Goal: Task Accomplishment & Management: Use online tool/utility

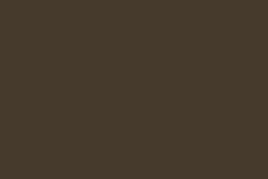
select select "es-ES"
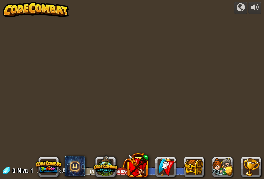
select select "es-ES"
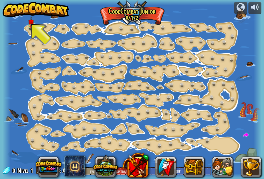
click at [29, 30] on div "Cambio de Paso (Bloqueado) Cambie los argumentos del paso. Ve inteligentemente …" at bounding box center [132, 89] width 259 height 179
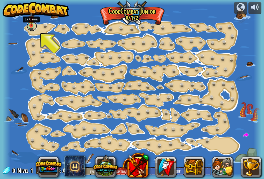
click at [31, 27] on link at bounding box center [32, 26] width 10 height 10
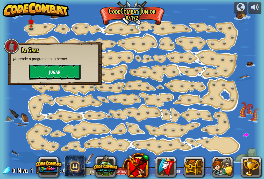
click at [37, 71] on button "Jugar" at bounding box center [55, 72] width 52 height 16
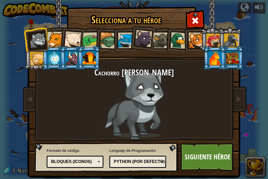
click at [108, 36] on div at bounding box center [108, 40] width 17 height 17
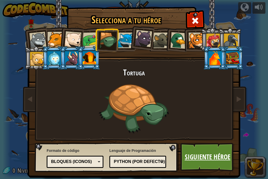
click at [220, 156] on font "Siguiente héroe" at bounding box center [208, 157] width 46 height 9
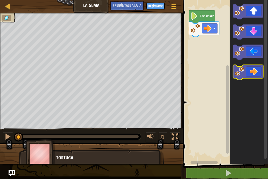
click at [252, 75] on icon "Espacio de trabajo de Blockly" at bounding box center [248, 72] width 30 height 15
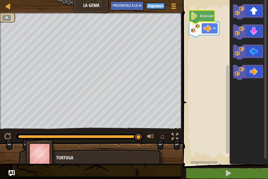
click at [200, 21] on icon "Espacio de trabajo de Blockly" at bounding box center [202, 16] width 26 height 13
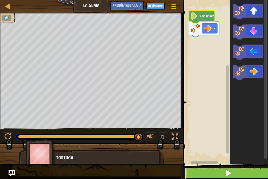
click at [217, 175] on button at bounding box center [228, 174] width 87 height 12
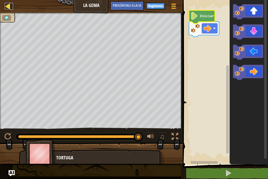
click at [6, 7] on div at bounding box center [8, 6] width 6 height 6
select select "es-ES"
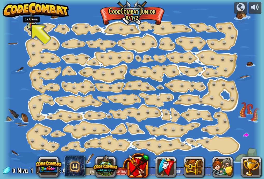
click at [34, 29] on link at bounding box center [32, 26] width 10 height 10
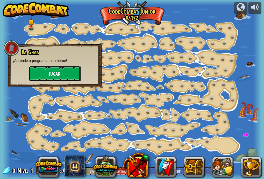
click at [45, 76] on button "Jugar" at bounding box center [55, 74] width 52 height 16
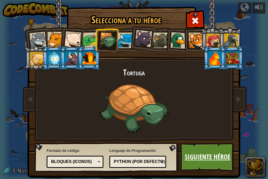
click at [188, 160] on font "Siguiente héroe" at bounding box center [208, 157] width 46 height 9
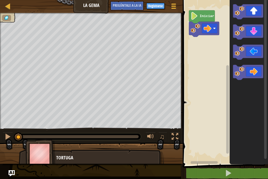
click at [202, 19] on icon "Espacio de trabajo de Blockly" at bounding box center [202, 16] width 26 height 13
click at [204, 22] on g "Iniciar" at bounding box center [204, 23] width 30 height 26
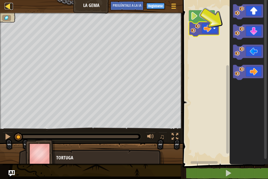
click at [5, 5] on div at bounding box center [8, 6] width 6 height 6
select select "es-ES"
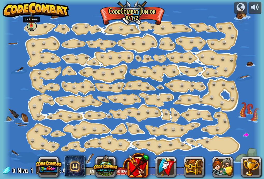
click at [36, 27] on link at bounding box center [32, 26] width 10 height 10
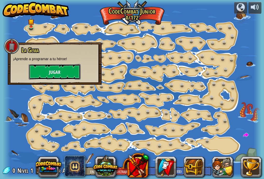
click at [47, 71] on button "Jugar" at bounding box center [55, 72] width 52 height 16
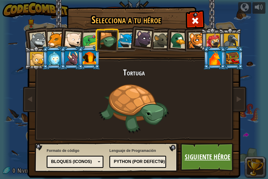
click at [204, 160] on font "Siguiente héroe" at bounding box center [208, 157] width 46 height 9
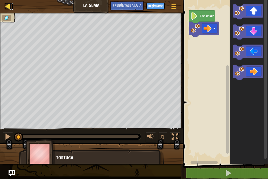
click at [7, 8] on div at bounding box center [8, 6] width 6 height 6
select select "es-ES"
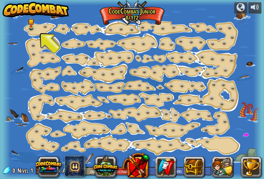
click at [26, 21] on div at bounding box center [132, 89] width 259 height 179
click at [27, 30] on div at bounding box center [132, 89] width 259 height 179
click at [31, 24] on img at bounding box center [31, 19] width 6 height 14
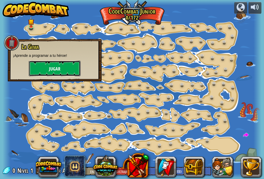
click at [50, 68] on font "Jugar" at bounding box center [54, 69] width 11 height 6
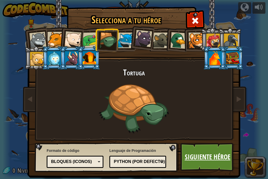
click at [204, 157] on font "Siguiente héroe" at bounding box center [208, 157] width 46 height 9
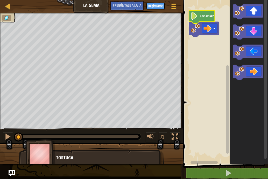
click at [202, 17] on text "Iniciar" at bounding box center [207, 16] width 15 height 4
click at [238, 54] on g "Espacio de trabajo de Blockly" at bounding box center [248, 42] width 30 height 76
click at [240, 33] on image "Espacio de trabajo de Blockly" at bounding box center [240, 31] width 10 height 10
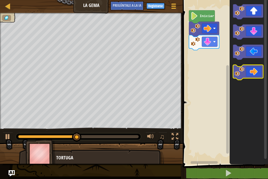
click at [252, 73] on icon "Espacio de trabajo de Blockly" at bounding box center [248, 72] width 30 height 15
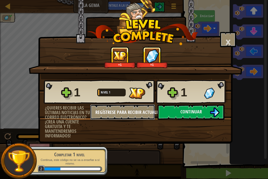
click at [169, 111] on div "1 Nivel 1 1 ¿Quieres recibir las últimas noticias en tu correo electrónico? ¡Cr…" at bounding box center [135, 109] width 194 height 59
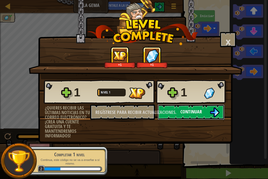
click at [194, 113] on font "Continuar" at bounding box center [190, 112] width 21 height 6
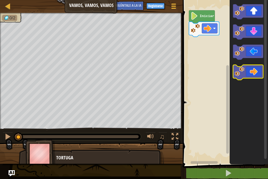
click at [253, 68] on icon "Espacio de trabajo de Blockly" at bounding box center [248, 72] width 30 height 15
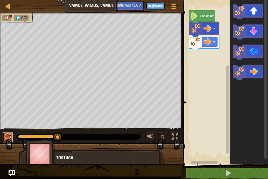
click at [8, 135] on div at bounding box center [7, 137] width 7 height 7
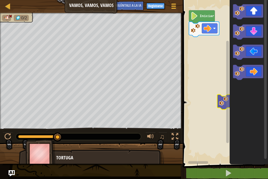
click at [220, 100] on image "Espacio de trabajo de Blockly" at bounding box center [224, 102] width 10 height 10
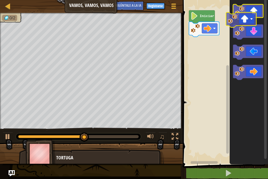
click at [200, 63] on div "Iniciar" at bounding box center [224, 81] width 87 height 168
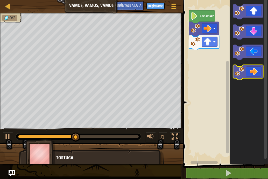
click at [255, 74] on icon "Espacio de trabajo de Blockly" at bounding box center [248, 72] width 30 height 15
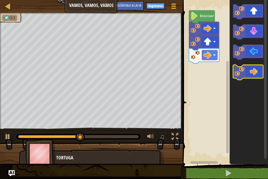
click at [252, 70] on icon "Espacio de trabajo de Blockly" at bounding box center [248, 72] width 30 height 15
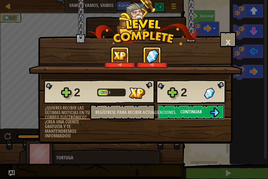
click at [203, 109] on button "Continuar" at bounding box center [190, 113] width 67 height 16
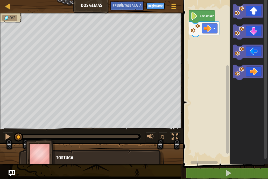
click at [211, 13] on icon "Espacio de trabajo de Blockly" at bounding box center [202, 16] width 26 height 13
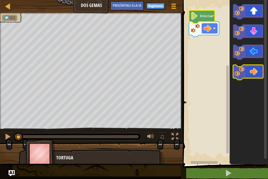
click at [256, 75] on icon "Espacio de trabajo de Blockly" at bounding box center [248, 72] width 30 height 15
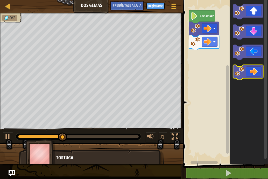
click at [242, 73] on image "Espacio de trabajo de Blockly" at bounding box center [240, 72] width 10 height 10
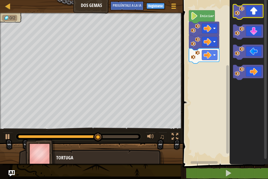
click at [252, 12] on icon "Espacio de trabajo de Blockly" at bounding box center [248, 11] width 30 height 15
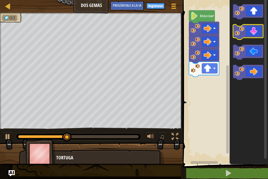
click at [255, 34] on icon "Espacio de trabajo de Blockly" at bounding box center [248, 32] width 30 height 15
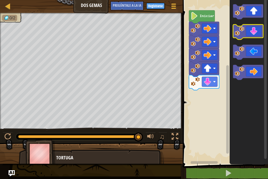
click at [252, 32] on icon "Espacio de trabajo de Blockly" at bounding box center [248, 32] width 30 height 15
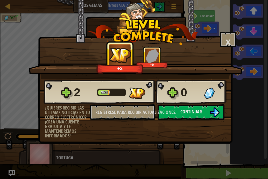
click at [217, 41] on div "Punto este nivel:" at bounding box center [135, 43] width 183 height 5
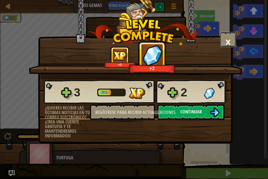
click at [228, 38] on font "×" at bounding box center [228, 42] width 6 height 18
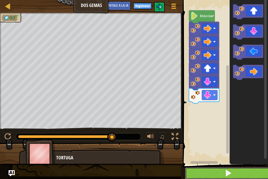
click at [217, 169] on button at bounding box center [228, 174] width 87 height 12
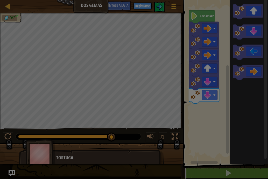
scroll to position [0, 0]
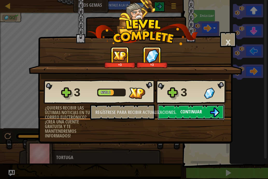
click at [206, 108] on button "Continuar" at bounding box center [190, 113] width 67 height 16
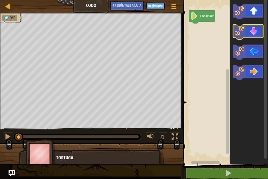
click at [249, 31] on icon "Espacio de trabajo de Blockly" at bounding box center [248, 32] width 30 height 15
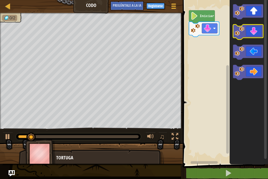
click at [249, 31] on icon "Espacio de trabajo de Blockly" at bounding box center [248, 32] width 30 height 15
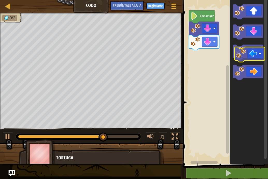
click at [252, 51] on icon "Espacio de trabajo de Blockly" at bounding box center [248, 52] width 30 height 15
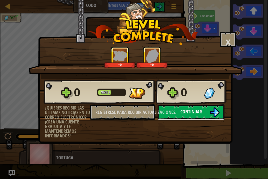
click at [213, 111] on img at bounding box center [215, 113] width 10 height 10
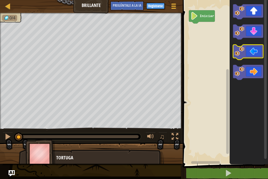
click at [252, 53] on icon "Espacio de trabajo de Blockly" at bounding box center [248, 52] width 30 height 15
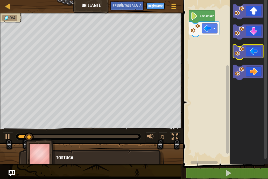
click at [252, 53] on icon "Espacio de trabajo de Blockly" at bounding box center [248, 52] width 30 height 15
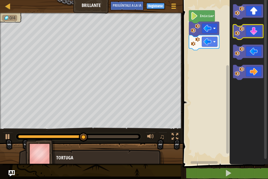
click at [252, 29] on icon "Espacio de trabajo de Blockly" at bounding box center [248, 32] width 30 height 15
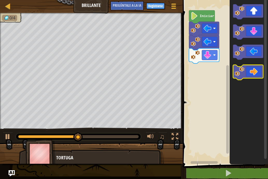
click at [250, 68] on icon "Espacio de trabajo de Blockly" at bounding box center [248, 72] width 30 height 15
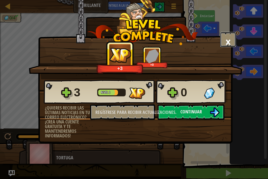
click at [224, 41] on button "×" at bounding box center [228, 40] width 16 height 16
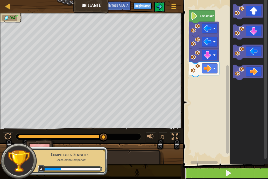
click at [247, 173] on button at bounding box center [228, 174] width 87 height 12
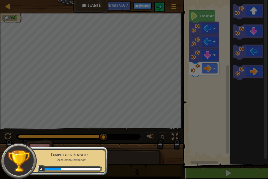
scroll to position [0, 0]
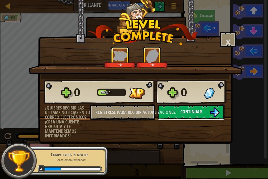
click at [187, 111] on font "Continuar" at bounding box center [190, 112] width 21 height 6
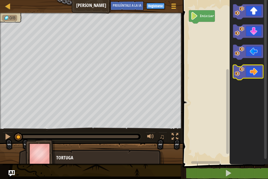
click at [254, 72] on icon "Espacio de trabajo de Blockly" at bounding box center [248, 72] width 30 height 15
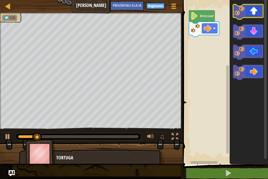
click at [250, 10] on icon "Espacio de trabajo de Blockly" at bounding box center [248, 11] width 30 height 15
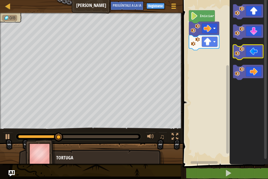
click at [244, 55] on image "Espacio de trabajo de Blockly" at bounding box center [240, 52] width 10 height 10
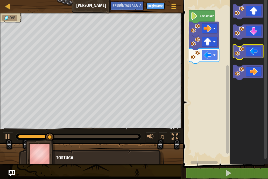
click at [244, 55] on image "Espacio de trabajo de Blockly" at bounding box center [240, 52] width 10 height 10
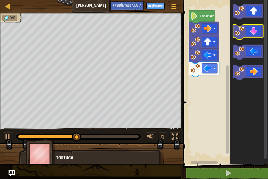
click at [254, 32] on icon "Espacio de trabajo de Blockly" at bounding box center [248, 32] width 30 height 15
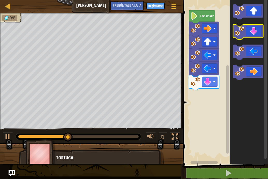
click at [254, 32] on icon "Espacio de trabajo de Blockly" at bounding box center [248, 32] width 30 height 15
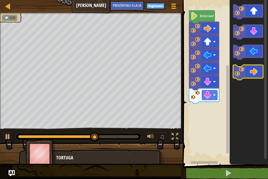
click at [248, 73] on icon "Espacio de trabajo de Blockly" at bounding box center [248, 72] width 30 height 15
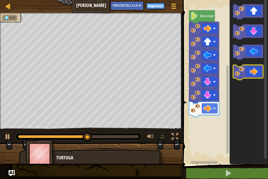
click at [248, 73] on icon "Espacio de trabajo de Blockly" at bounding box center [248, 72] width 30 height 15
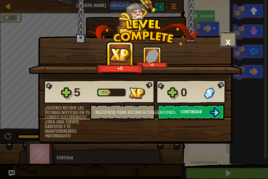
click at [229, 39] on font "×" at bounding box center [228, 42] width 6 height 18
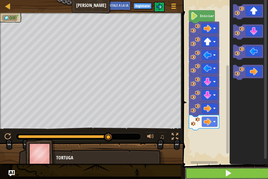
click at [214, 174] on button at bounding box center [228, 174] width 87 height 12
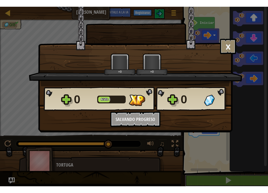
scroll to position [0, 0]
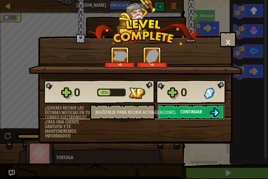
click at [195, 113] on font "Continuar" at bounding box center [190, 112] width 21 height 6
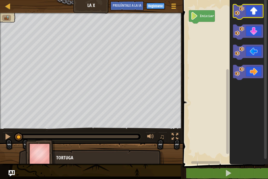
click at [254, 13] on icon "Espacio de trabajo de Blockly" at bounding box center [248, 11] width 30 height 15
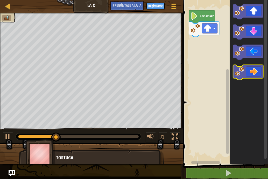
click at [257, 71] on icon "Espacio de trabajo de Blockly" at bounding box center [248, 72] width 30 height 15
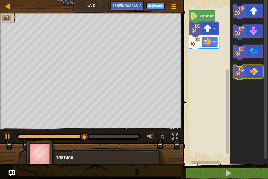
click at [259, 72] on icon "Espacio de trabajo de Blockly" at bounding box center [248, 72] width 30 height 15
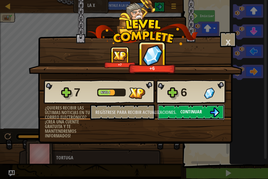
click at [201, 110] on font "Continuar" at bounding box center [190, 112] width 21 height 6
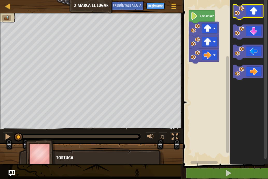
click at [250, 11] on icon "Espacio de trabajo de Blockly" at bounding box center [248, 11] width 30 height 15
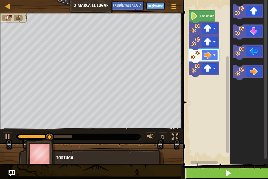
click at [224, 175] on button at bounding box center [228, 174] width 87 height 12
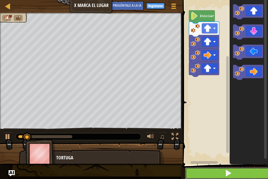
click at [223, 179] on button at bounding box center [228, 174] width 87 height 12
click at [224, 173] on button at bounding box center [228, 174] width 87 height 12
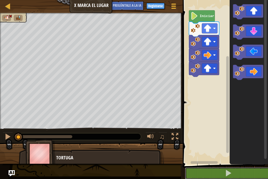
drag, startPoint x: 224, startPoint y: 171, endPoint x: 224, endPoint y: 113, distance: 57.8
click at [224, 166] on div "1 2 3 4 go ( 'up' , 1 ) go ( 'up' , 1 ) go ( 'right' , 1 ) [DEMOGRAPHIC_DATA] […" at bounding box center [224, 93] width 87 height 181
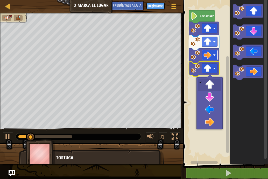
click at [204, 60] on rect "Espacio de trabajo de Blockly" at bounding box center [210, 55] width 16 height 10
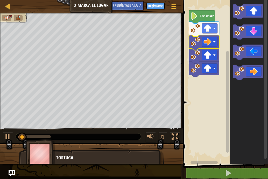
click at [210, 20] on icon "Espacio de trabajo de Blockly" at bounding box center [202, 16] width 26 height 13
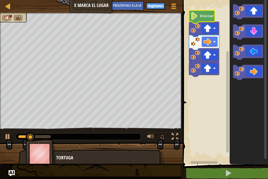
click at [210, 19] on icon "Espacio de trabajo de Blockly" at bounding box center [202, 16] width 26 height 13
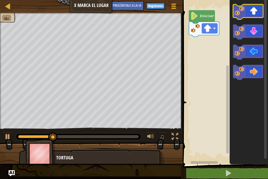
click at [248, 11] on icon "Espacio de trabajo de Blockly" at bounding box center [248, 11] width 30 height 15
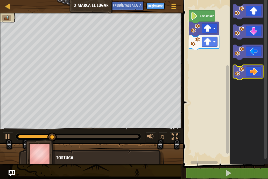
click at [257, 73] on icon "Espacio de trabajo de Blockly" at bounding box center [248, 72] width 30 height 15
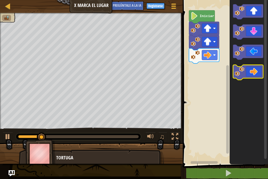
click at [257, 73] on icon "Espacio de trabajo de Blockly" at bounding box center [248, 72] width 30 height 15
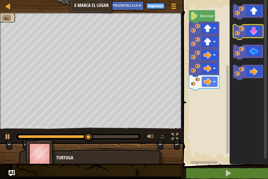
click at [253, 36] on icon "Espacio de trabajo de Blockly" at bounding box center [248, 32] width 30 height 15
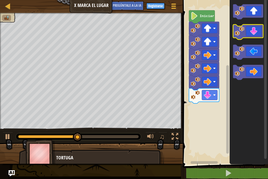
click at [253, 36] on icon "Espacio de trabajo de Blockly" at bounding box center [248, 32] width 30 height 15
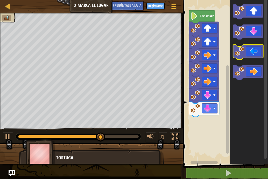
click at [247, 57] on icon "Espacio de trabajo de Blockly" at bounding box center [248, 52] width 30 height 15
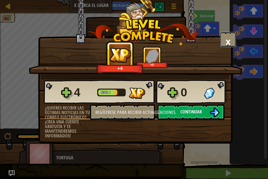
click at [229, 42] on font "×" at bounding box center [228, 42] width 6 height 18
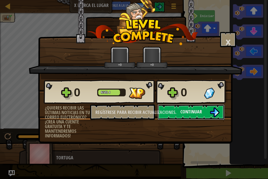
drag, startPoint x: 113, startPoint y: 137, endPoint x: 145, endPoint y: 151, distance: 34.6
click at [145, 1] on body "Mapa X Marca el Lugar Menú del [DEMOGRAPHIC_DATA] Registrarse [DEMOGRAPHIC_DATA…" at bounding box center [134, 0] width 268 height 1
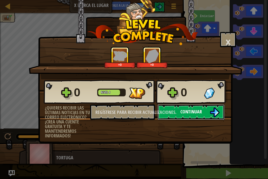
click at [185, 110] on font "Continuar" at bounding box center [190, 112] width 21 height 6
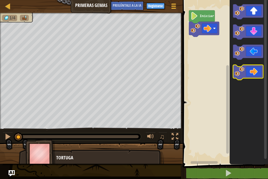
click at [255, 74] on icon "Espacio de trabajo de Blockly" at bounding box center [248, 72] width 30 height 15
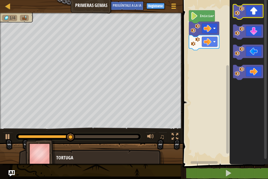
click at [252, 13] on icon "Espacio de trabajo de Blockly" at bounding box center [248, 11] width 30 height 15
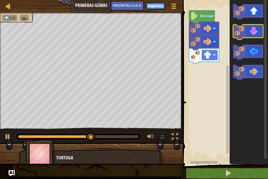
click at [255, 34] on icon "Espacio de trabajo de Blockly" at bounding box center [248, 32] width 30 height 15
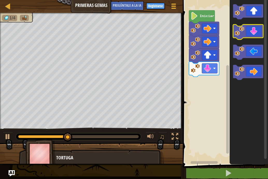
click at [255, 34] on icon "Espacio de trabajo de Blockly" at bounding box center [248, 32] width 30 height 15
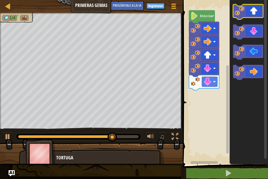
click at [251, 12] on icon "Espacio de trabajo de Blockly" at bounding box center [248, 11] width 30 height 15
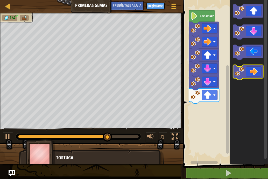
click at [255, 74] on icon "Espacio de trabajo de Blockly" at bounding box center [248, 72] width 30 height 15
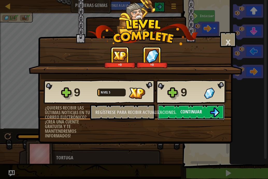
click at [210, 111] on img at bounding box center [215, 113] width 10 height 10
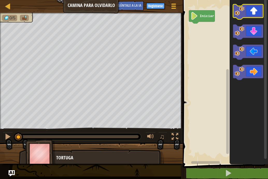
click at [249, 10] on icon "Espacio de trabajo de Blockly" at bounding box center [248, 11] width 30 height 15
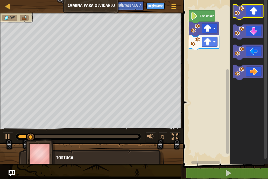
click at [250, 15] on icon "Espacio de trabajo de Blockly" at bounding box center [248, 11] width 30 height 15
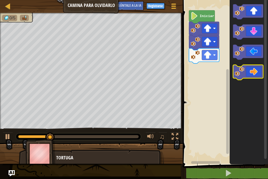
click at [256, 71] on icon "Espacio de trabajo de Blockly" at bounding box center [248, 72] width 30 height 15
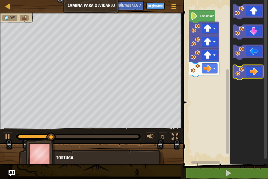
click at [256, 71] on icon "Espacio de trabajo de Blockly" at bounding box center [248, 72] width 30 height 15
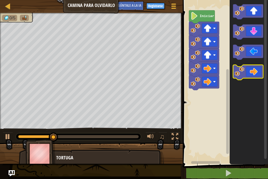
click at [256, 71] on icon "Espacio de trabajo de Blockly" at bounding box center [248, 72] width 30 height 15
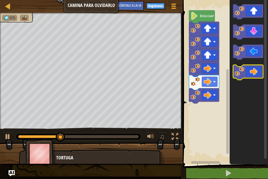
click at [256, 71] on icon "Espacio de trabajo de Blockly" at bounding box center [248, 72] width 30 height 15
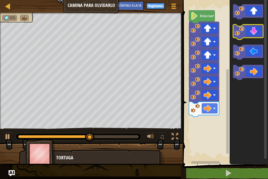
click at [254, 34] on icon "Espacio de trabajo de Blockly" at bounding box center [248, 32] width 30 height 15
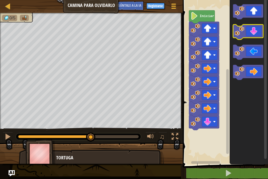
click at [254, 34] on icon "Espacio de trabajo de Blockly" at bounding box center [248, 32] width 30 height 15
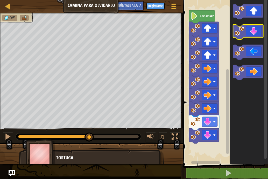
click at [255, 36] on icon "Espacio de trabajo de Blockly" at bounding box center [248, 32] width 30 height 15
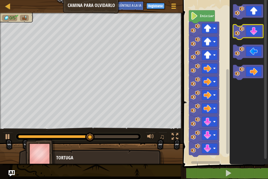
click at [255, 36] on icon "Espacio de trabajo de Blockly" at bounding box center [248, 32] width 30 height 15
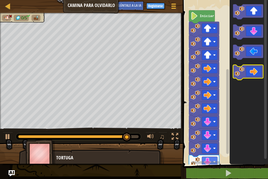
click at [246, 70] on icon "Espacio de trabajo de Blockly" at bounding box center [248, 72] width 30 height 15
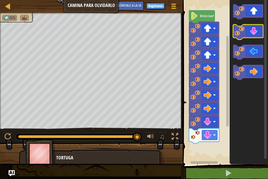
click at [261, 39] on g "Espacio de trabajo de Blockly" at bounding box center [248, 42] width 30 height 76
click at [252, 36] on icon "Espacio de trabajo de Blockly" at bounding box center [248, 32] width 30 height 15
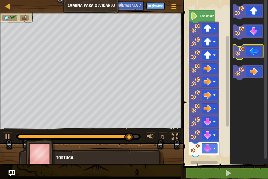
click at [249, 52] on icon "Espacio de trabajo de Blockly" at bounding box center [248, 52] width 30 height 15
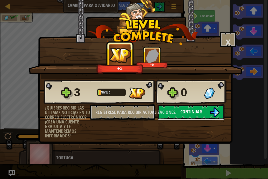
click at [201, 109] on font "Continuar" at bounding box center [190, 112] width 21 height 6
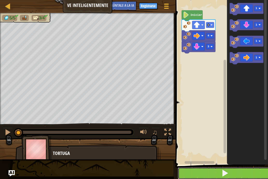
click at [241, 177] on button at bounding box center [225, 174] width 94 height 12
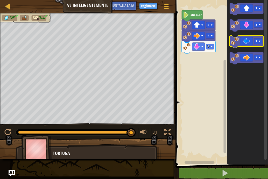
click at [253, 38] on icon "Espacio de trabajo de Blockly" at bounding box center [247, 42] width 34 height 12
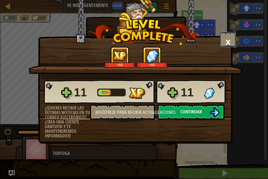
drag, startPoint x: 224, startPoint y: 38, endPoint x: 224, endPoint y: 41, distance: 2.8
click at [224, 41] on button "×" at bounding box center [228, 40] width 16 height 16
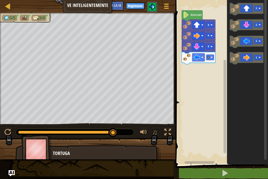
click at [151, 10] on button at bounding box center [152, 7] width 10 height 10
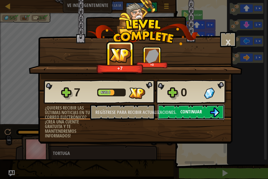
click at [189, 110] on font "Continuar" at bounding box center [190, 112] width 21 height 6
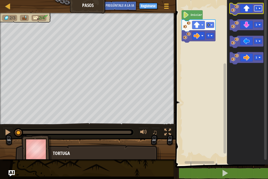
click at [259, 10] on rect "Espacio de trabajo de Blockly" at bounding box center [258, 9] width 8 height 6
click at [252, 7] on icon "Espacio de trabajo de Blockly" at bounding box center [247, 9] width 34 height 12
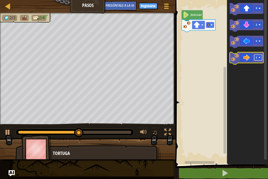
click at [258, 58] on rect "Espacio de trabajo de Blockly" at bounding box center [258, 58] width 8 height 6
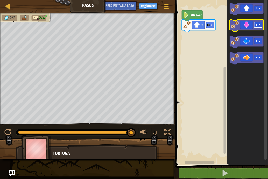
click at [255, 24] on rect "Espacio de trabajo de Blockly" at bounding box center [258, 25] width 8 height 6
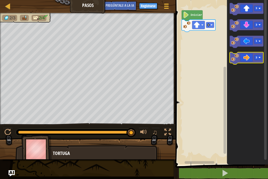
click at [246, 60] on icon "Espacio de trabajo de Blockly" at bounding box center [247, 58] width 34 height 12
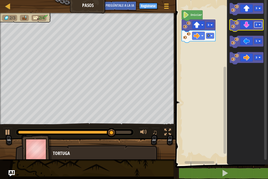
click at [258, 27] on rect "Espacio de trabajo de Blockly" at bounding box center [258, 25] width 8 height 6
click at [245, 23] on icon "Espacio de trabajo de Blockly" at bounding box center [247, 25] width 34 height 12
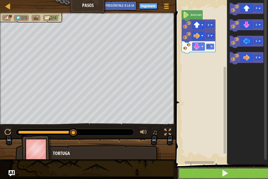
click at [219, 173] on button at bounding box center [225, 174] width 94 height 12
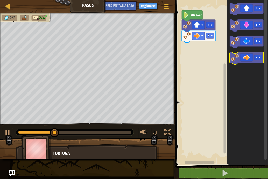
click at [252, 56] on icon "Espacio de trabajo de Blockly" at bounding box center [247, 58] width 34 height 12
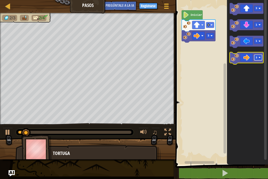
click at [260, 59] on rect "Espacio de trabajo de Blockly" at bounding box center [258, 58] width 8 height 6
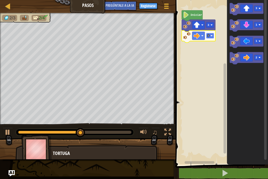
click at [210, 37] on g "2" at bounding box center [210, 36] width 8 height 6
click at [210, 37] on rect "Espacio de trabajo de Blockly" at bounding box center [210, 36] width 8 height 6
click at [210, 36] on rect "Espacio de trabajo de Blockly" at bounding box center [210, 36] width 8 height 6
click at [244, 56] on icon "Espacio de trabajo de Blockly" at bounding box center [247, 58] width 34 height 12
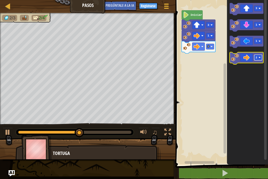
click at [260, 60] on rect "Espacio de trabajo de Blockly" at bounding box center [258, 58] width 8 height 6
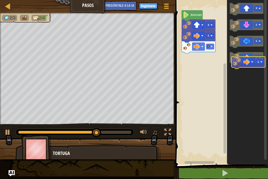
click at [247, 63] on g "3 1 1 1" at bounding box center [247, 33] width 34 height 61
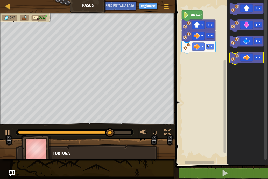
click at [248, 60] on icon "Espacio de trabajo de Blockly" at bounding box center [247, 58] width 34 height 12
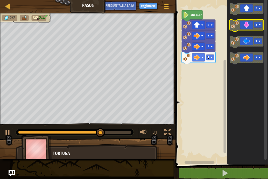
click at [257, 26] on g "1" at bounding box center [247, 25] width 34 height 12
click at [257, 24] on rect "Espacio de trabajo de Blockly" at bounding box center [258, 25] width 8 height 6
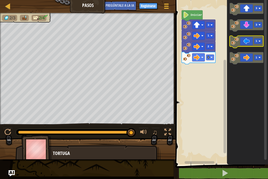
click at [255, 42] on rect "Espacio de trabajo de Blockly" at bounding box center [258, 42] width 8 height 6
click at [244, 45] on icon "Espacio de trabajo de Blockly" at bounding box center [247, 42] width 34 height 12
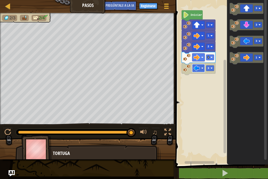
click at [205, 71] on rect "Espacio de trabajo de Blockly" at bounding box center [198, 68] width 13 height 8
click at [199, 68] on image "Espacio de trabajo de Blockly" at bounding box center [196, 68] width 6 height 6
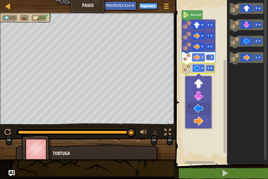
click at [199, 69] on image "Espacio de trabajo de Blockly" at bounding box center [196, 68] width 6 height 6
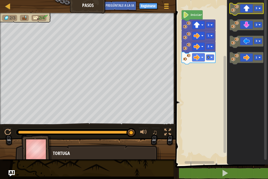
click at [251, 7] on icon "Espacio de trabajo de Blockly" at bounding box center [247, 9] width 34 height 12
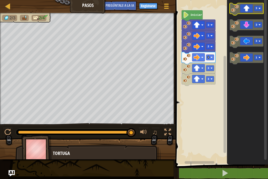
click at [251, 10] on icon "Espacio de trabajo de Blockly" at bounding box center [247, 9] width 34 height 12
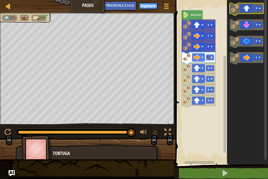
click at [251, 12] on icon "Espacio de trabajo de Blockly" at bounding box center [247, 9] width 34 height 12
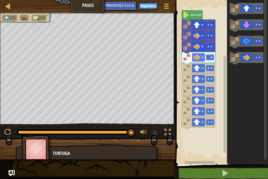
click at [264, 20] on rect "Espacio de trabajo de Blockly" at bounding box center [265, 79] width 3 height 162
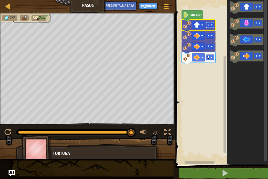
click at [207, 26] on text "3" at bounding box center [208, 25] width 2 height 3
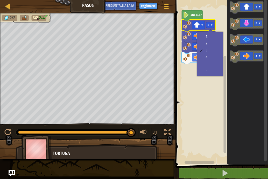
click at [208, 33] on div at bounding box center [210, 32] width 6 height 6
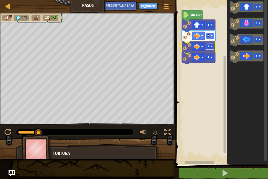
click at [213, 49] on rect "Espacio de trabajo de Blockly" at bounding box center [210, 47] width 8 height 6
click at [214, 61] on icon "Espacio de trabajo de Blockly" at bounding box center [199, 58] width 34 height 12
click at [256, 9] on g "3" at bounding box center [258, 7] width 8 height 6
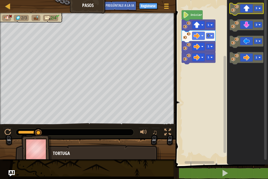
click at [261, 8] on rect "Espacio de trabajo de Blockly" at bounding box center [258, 9] width 8 height 6
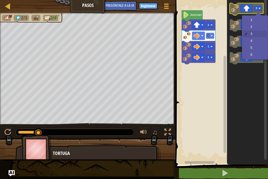
click at [261, 8] on rect "Espacio de trabajo de Blockly" at bounding box center [258, 9] width 8 height 6
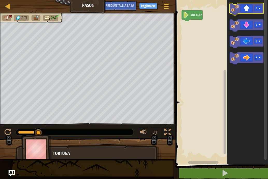
click at [241, 13] on icon "Espacio de trabajo de Blockly" at bounding box center [247, 9] width 34 height 12
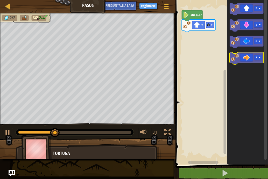
click at [249, 56] on icon "Espacio de trabajo de Blockly" at bounding box center [247, 58] width 34 height 12
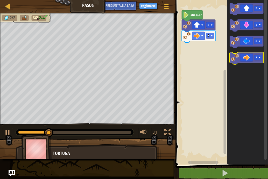
click at [250, 57] on icon "Espacio de trabajo de Blockly" at bounding box center [247, 58] width 34 height 12
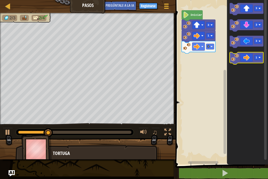
click at [250, 57] on icon "Espacio de trabajo de Blockly" at bounding box center [247, 58] width 34 height 12
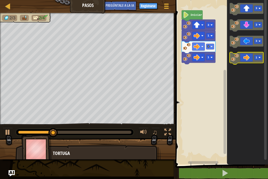
click at [250, 57] on icon "Espacio de trabajo de Blockly" at bounding box center [247, 58] width 34 height 12
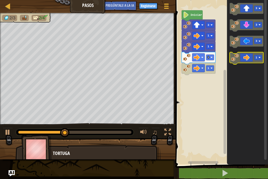
click at [250, 57] on icon "Espacio de trabajo de Blockly" at bounding box center [247, 58] width 34 height 12
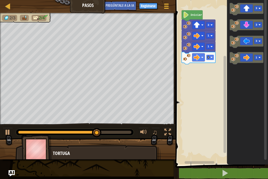
click at [212, 57] on image "Espacio de trabajo de Blockly" at bounding box center [211, 57] width 2 height 2
click at [201, 54] on rect "Espacio de trabajo de Blockly" at bounding box center [198, 58] width 13 height 8
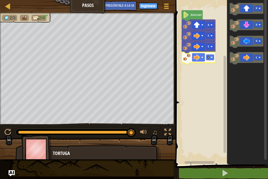
click at [185, 13] on image "Espacio de trabajo de Blockly" at bounding box center [186, 15] width 6 height 6
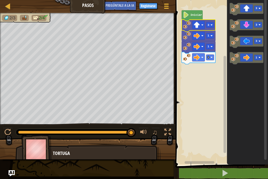
click at [191, 24] on icon "Espacio de trabajo de Blockly" at bounding box center [199, 26] width 34 height 12
click at [193, 16] on text "Iniciar" at bounding box center [196, 14] width 12 height 3
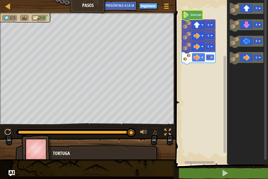
click at [193, 16] on text "Iniciar" at bounding box center [196, 14] width 12 height 3
click at [197, 26] on image "Espacio de trabajo de Blockly" at bounding box center [196, 25] width 6 height 6
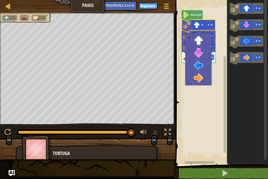
click at [240, 89] on icon "Espacio de trabajo de Blockly" at bounding box center [247, 81] width 41 height 168
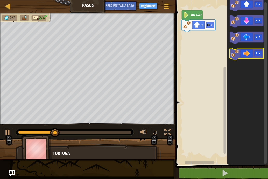
click at [251, 55] on icon "Espacio de trabajo de Blockly" at bounding box center [247, 54] width 34 height 12
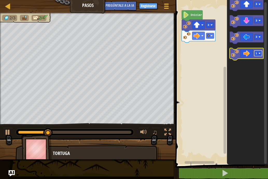
click at [255, 54] on rect "Espacio de trabajo de Blockly" at bounding box center [258, 54] width 8 height 6
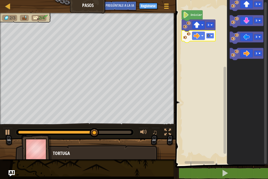
click at [210, 34] on rect "Espacio de trabajo de Blockly" at bounding box center [210, 36] width 8 height 6
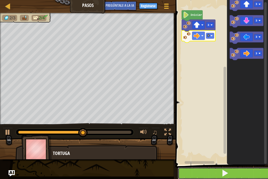
click at [249, 170] on button at bounding box center [225, 174] width 94 height 12
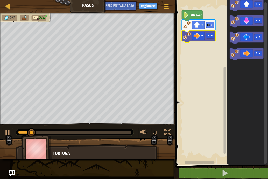
click at [208, 40] on icon "Espacio de trabajo de Blockly" at bounding box center [199, 37] width 34 height 12
click at [209, 37] on text "3" at bounding box center [208, 35] width 2 height 3
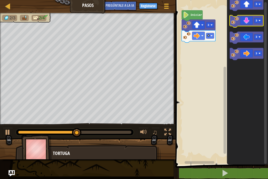
click at [251, 20] on icon "Espacio de trabajo de Blockly" at bounding box center [247, 21] width 34 height 12
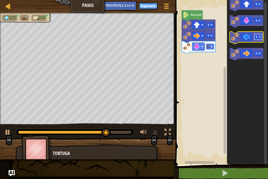
click at [256, 38] on text "3" at bounding box center [256, 36] width 2 height 3
click at [251, 39] on icon "Espacio de trabajo de Blockly" at bounding box center [247, 38] width 34 height 12
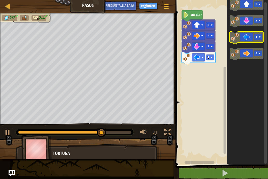
click at [251, 39] on icon "Espacio de trabajo de Blockly" at bounding box center [247, 38] width 34 height 12
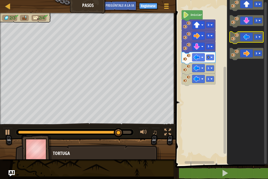
click at [244, 44] on icon "Espacio de trabajo de Blockly" at bounding box center [247, 38] width 34 height 12
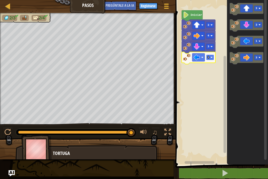
click at [211, 56] on rect "Espacio de trabajo de Blockly" at bounding box center [210, 58] width 8 height 6
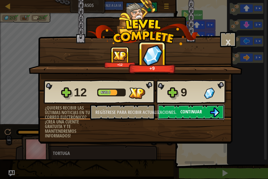
click at [203, 112] on button "Continuar" at bounding box center [190, 113] width 67 height 16
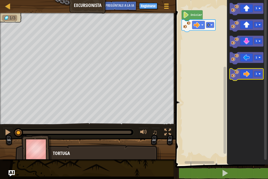
click at [240, 79] on icon "Espacio de trabajo de Blockly" at bounding box center [247, 75] width 34 height 12
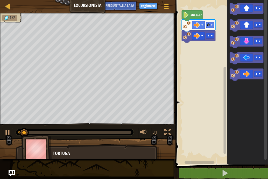
click at [243, 85] on icon "Espacio de trabajo de Blockly" at bounding box center [247, 81] width 41 height 168
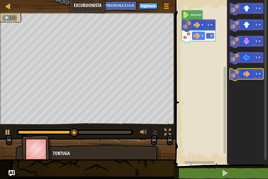
click at [253, 75] on icon "1 1 1 1 1" at bounding box center [247, 81] width 41 height 168
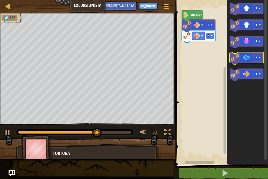
click at [245, 61] on icon "Espacio de trabajo de Blockly" at bounding box center [247, 58] width 34 height 12
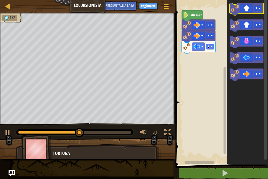
click at [242, 8] on icon "Espacio de trabajo de Blockly" at bounding box center [247, 9] width 34 height 12
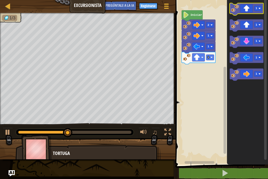
click at [243, 11] on icon "Espacio de trabajo de Blockly" at bounding box center [247, 9] width 34 height 12
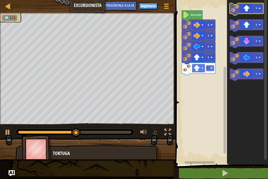
click at [243, 11] on icon "Espacio de trabajo de Blockly" at bounding box center [247, 9] width 34 height 12
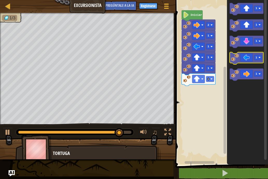
click at [257, 62] on icon "Espacio de trabajo de Blockly" at bounding box center [247, 58] width 34 height 12
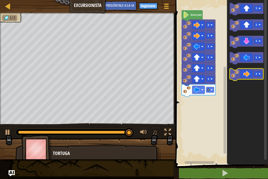
click at [252, 80] on rect "Espacio de trabajo de Blockly" at bounding box center [247, 75] width 34 height 12
click at [252, 81] on rect "Espacio de trabajo de Blockly" at bounding box center [247, 75] width 34 height 12
click at [242, 98] on icon "Espacio de trabajo de Blockly" at bounding box center [247, 81] width 41 height 168
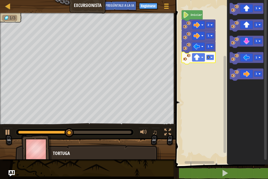
click at [213, 60] on rect "Espacio de trabajo de Blockly" at bounding box center [210, 58] width 8 height 6
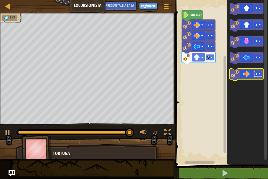
click at [254, 74] on rect "Espacio de trabajo de Blockly" at bounding box center [258, 74] width 8 height 6
click at [247, 73] on icon "Espacio de trabajo de Blockly" at bounding box center [247, 75] width 34 height 12
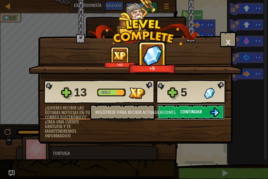
click at [203, 109] on button "Continuar" at bounding box center [190, 113] width 67 height 16
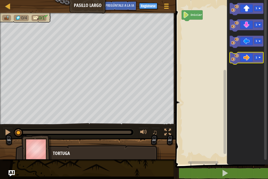
click at [254, 60] on icon "Espacio de trabajo de Blockly" at bounding box center [247, 58] width 34 height 12
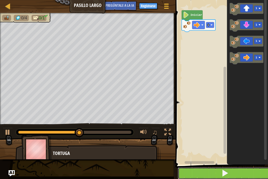
click at [221, 172] on button at bounding box center [225, 174] width 94 height 12
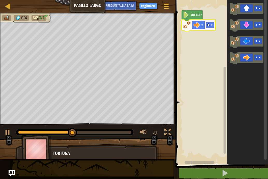
click at [216, 26] on rect "Espacio de trabajo de Blockly" at bounding box center [221, 81] width 94 height 168
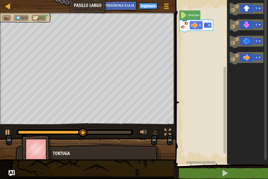
click at [209, 26] on image "Espacio de trabajo de Blockly" at bounding box center [209, 25] width 2 height 2
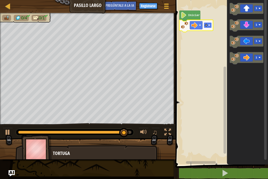
click at [205, 24] on rect "Espacio de trabajo de Blockly" at bounding box center [208, 26] width 8 height 6
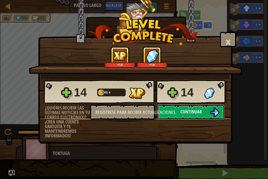
click at [164, 117] on button "Continuar" at bounding box center [190, 113] width 67 height 16
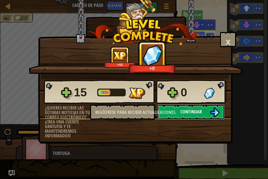
click at [220, 109] on button "Continuar" at bounding box center [190, 113] width 67 height 16
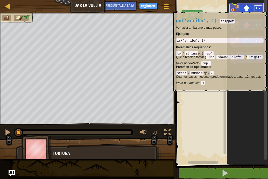
click at [260, 9] on image "Espacio de trabajo de Blockly" at bounding box center [260, 8] width 2 height 2
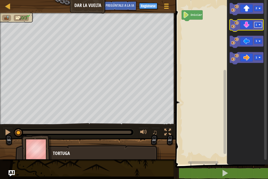
click at [257, 23] on text "1" at bounding box center [256, 24] width 2 height 3
click at [240, 28] on icon "Espacio de trabajo de Blockly" at bounding box center [247, 25] width 34 height 12
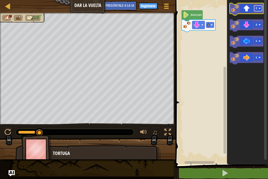
click at [258, 10] on rect "Espacio de trabajo de Blockly" at bounding box center [258, 9] width 8 height 6
click at [251, 10] on icon "Espacio de trabajo de Blockly" at bounding box center [247, 9] width 34 height 12
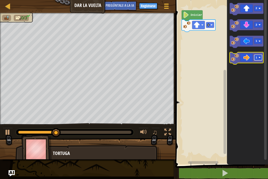
click at [259, 56] on rect "Espacio de trabajo de Blockly" at bounding box center [258, 58] width 8 height 6
click at [254, 60] on icon "Espacio de trabajo de Blockly" at bounding box center [247, 58] width 34 height 12
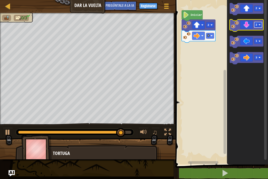
click at [254, 26] on rect "Espacio de trabajo de Blockly" at bounding box center [258, 25] width 8 height 6
click at [249, 25] on icon "Espacio de trabajo de Blockly" at bounding box center [247, 25] width 34 height 12
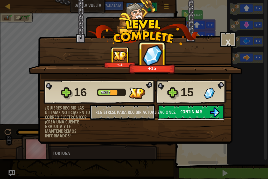
click at [201, 113] on font "Continuar" at bounding box center [190, 112] width 21 height 6
